Goal: Task Accomplishment & Management: Use online tool/utility

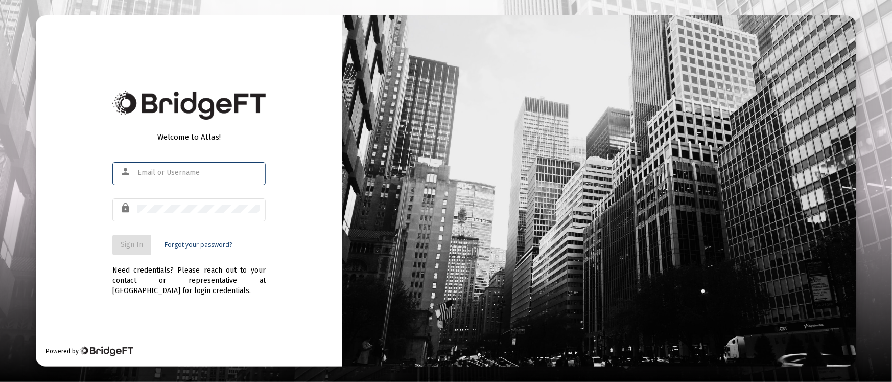
type input "[PERSON_NAME][EMAIL_ADDRESS][DOMAIN_NAME]"
click at [146, 253] on button "Sign In" at bounding box center [131, 244] width 39 height 20
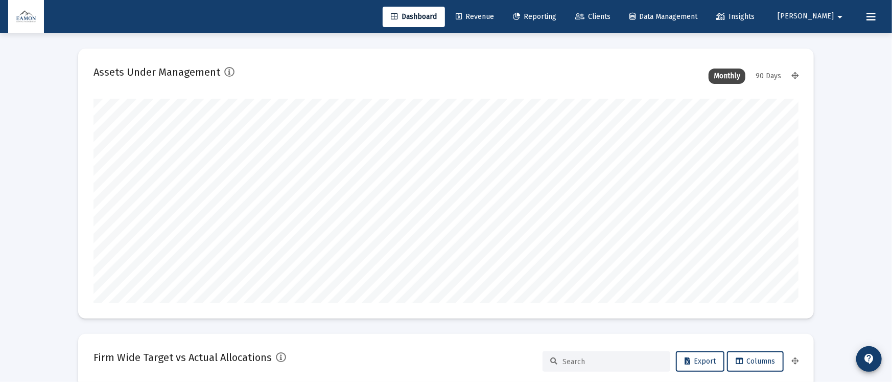
type input "[DATE]"
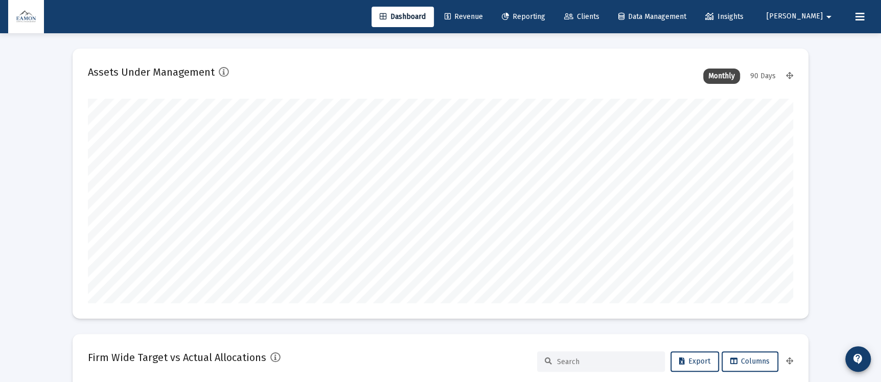
scroll to position [204, 380]
click at [545, 16] on span "Reporting" at bounding box center [523, 16] width 43 height 9
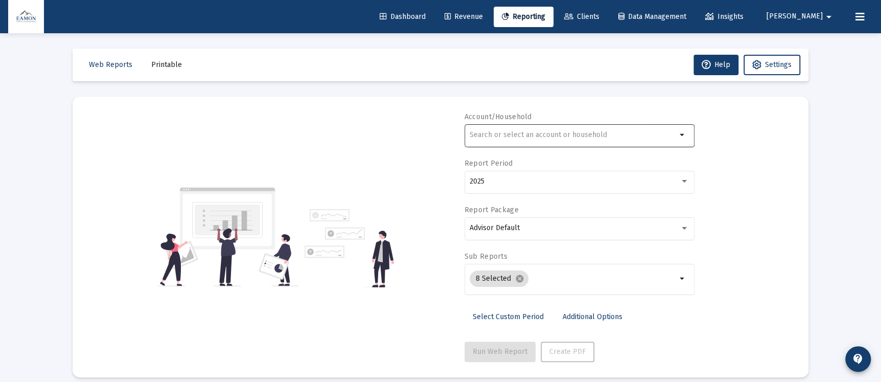
click at [553, 129] on div at bounding box center [572, 134] width 207 height 25
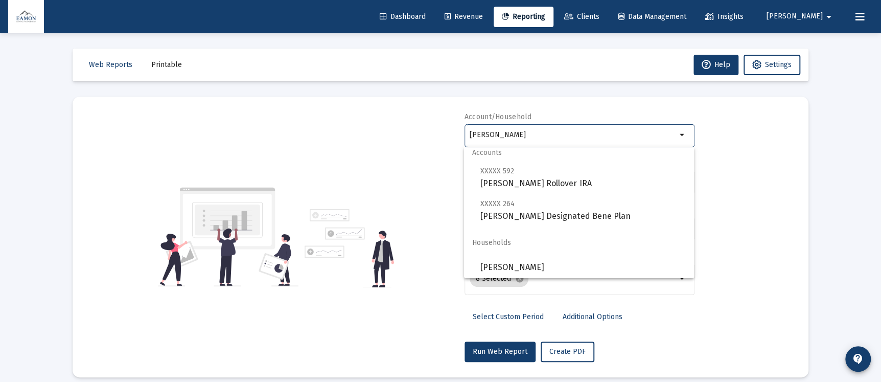
scroll to position [8, 0]
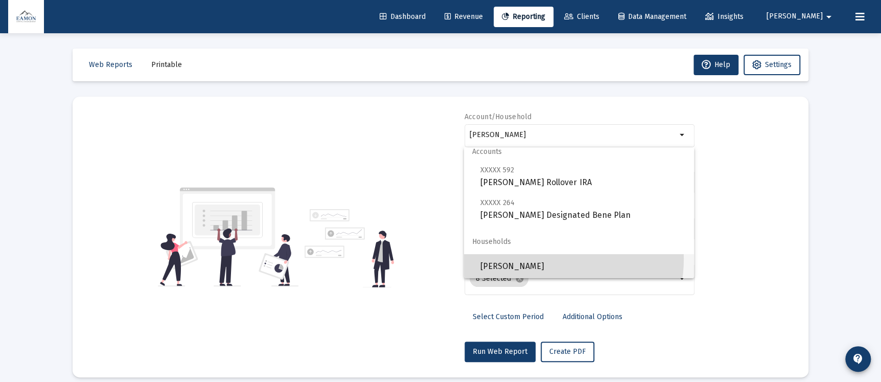
click at [536, 257] on span "[PERSON_NAME]" at bounding box center [582, 266] width 205 height 25
type input "[PERSON_NAME]"
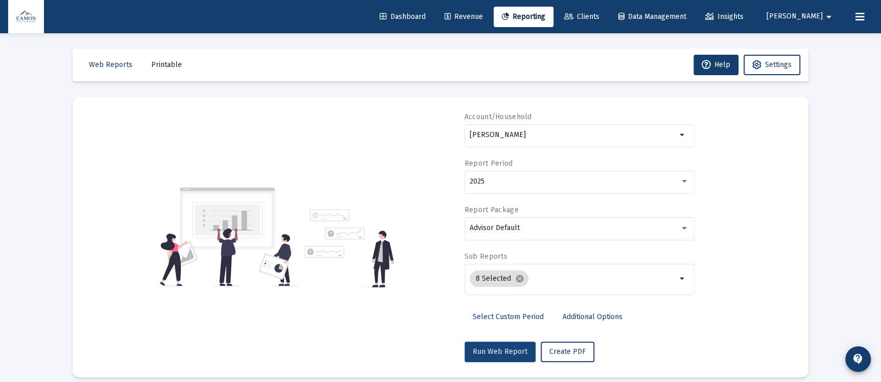
click at [519, 354] on span "Run Web Report" at bounding box center [500, 351] width 55 height 9
select select "View all"
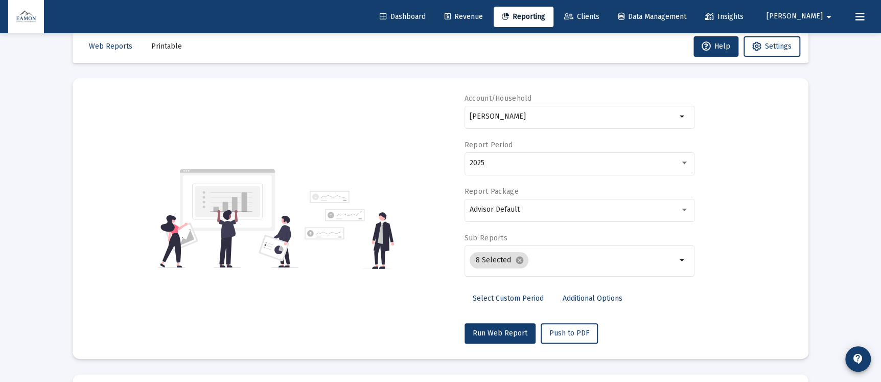
scroll to position [0, 0]
